Goal: Task Accomplishment & Management: Use online tool/utility

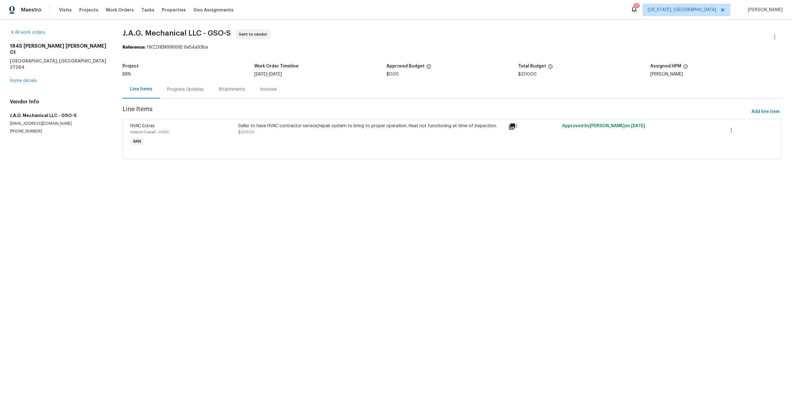
click at [42, 112] on h5 "J.A.G. Mechanical LLC - GSO-S" at bounding box center [59, 115] width 98 height 6
copy h5 "J.A.G. Mechanical LLC - GSO-S"
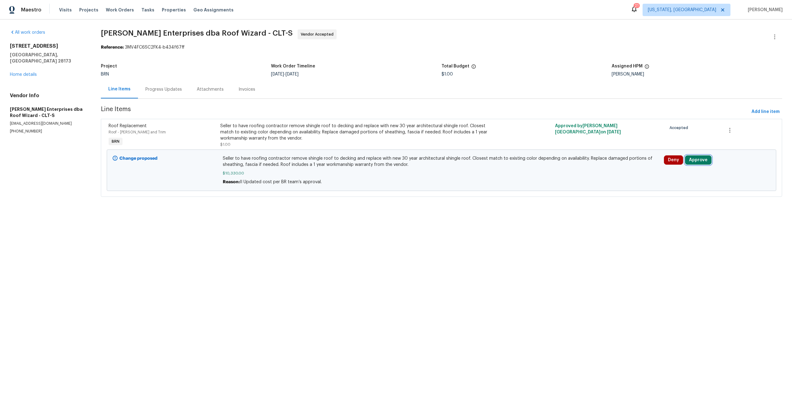
click at [704, 163] on button "Approve" at bounding box center [698, 159] width 27 height 9
click at [607, 164] on span "Approve" at bounding box center [609, 166] width 17 height 5
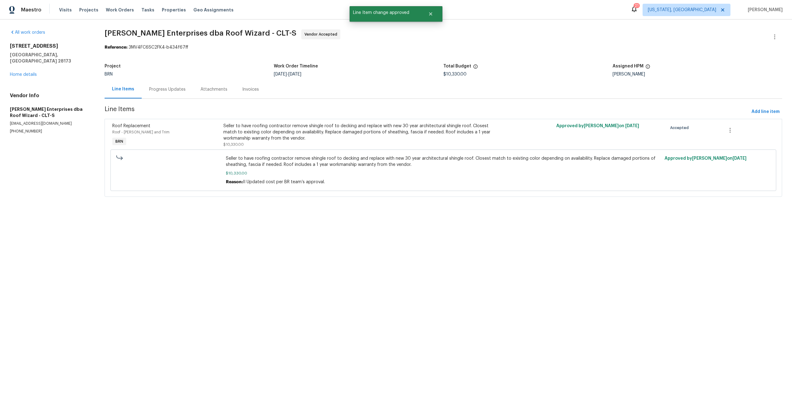
click at [304, 214] on html "Maestro Visits Projects Work Orders Tasks Properties Geo Assignments 21 Washing…" at bounding box center [396, 107] width 792 height 214
